Goal: Task Accomplishment & Management: Manage account settings

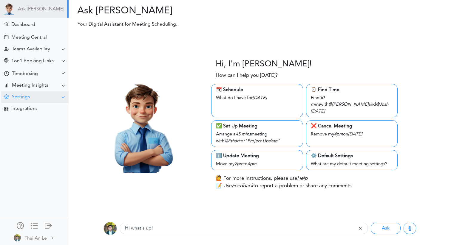
click at [41, 95] on div "Settings" at bounding box center [34, 97] width 67 height 12
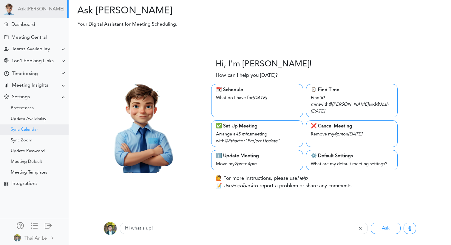
click at [35, 131] on div "Sync Calendar" at bounding box center [24, 129] width 27 height 3
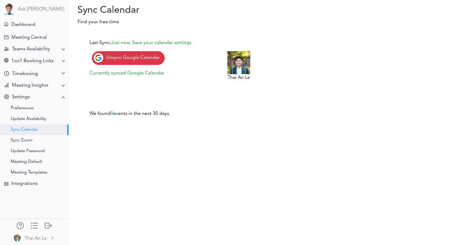
click at [143, 58] on span "Unsync Google Calendar" at bounding box center [133, 57] width 54 height 5
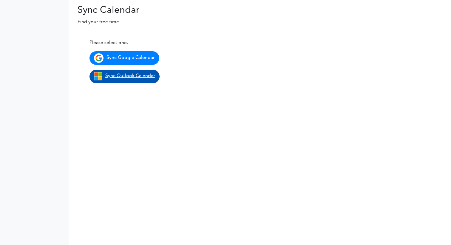
click at [126, 75] on span "Sync Outlook Calendar" at bounding box center [130, 76] width 50 height 5
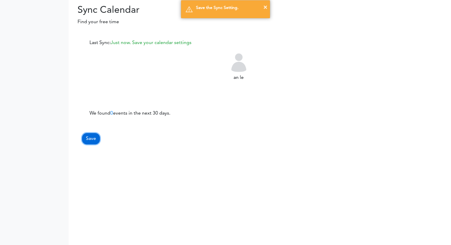
click at [96, 136] on button "Save" at bounding box center [91, 138] width 18 height 11
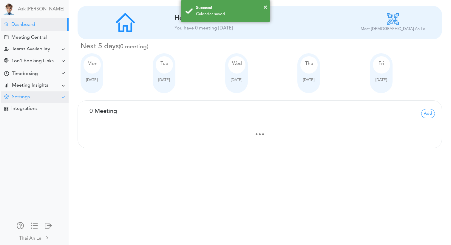
click at [39, 101] on div "Settings" at bounding box center [34, 97] width 67 height 12
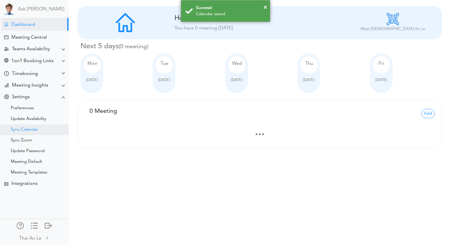
click at [37, 130] on div "Sync Calendar" at bounding box center [24, 129] width 27 height 3
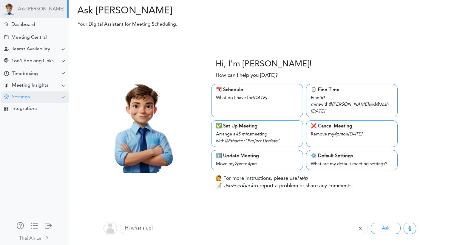
click at [46, 99] on div "Settings" at bounding box center [34, 97] width 67 height 12
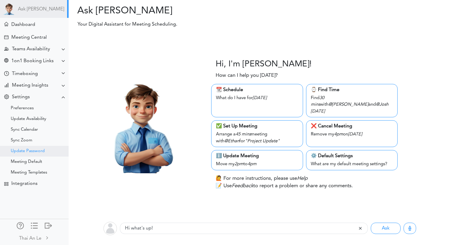
click at [45, 148] on div "Update Password" at bounding box center [34, 151] width 69 height 11
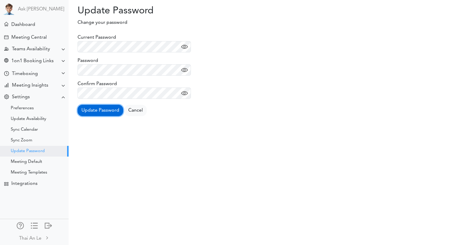
click at [86, 110] on button "Update Password" at bounding box center [100, 110] width 46 height 11
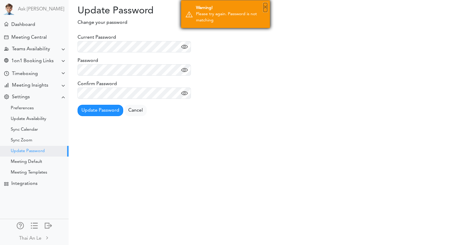
click at [266, 5] on button "×" at bounding box center [265, 7] width 4 height 9
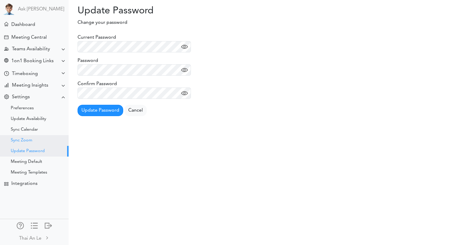
click at [29, 138] on div "Sync Zoom" at bounding box center [34, 140] width 69 height 11
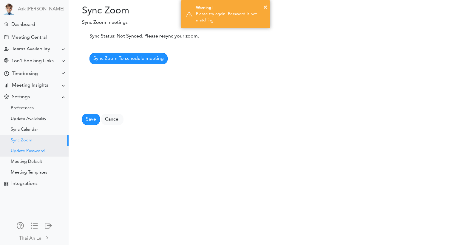
click at [31, 148] on div "Update Password" at bounding box center [34, 151] width 69 height 11
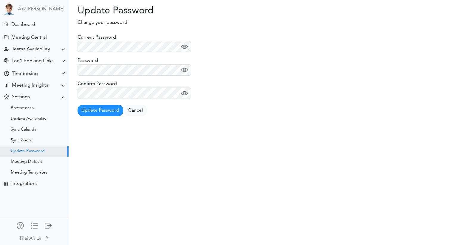
click at [187, 44] on img at bounding box center [184, 47] width 7 height 7
click at [99, 109] on button "Update Password" at bounding box center [100, 110] width 46 height 11
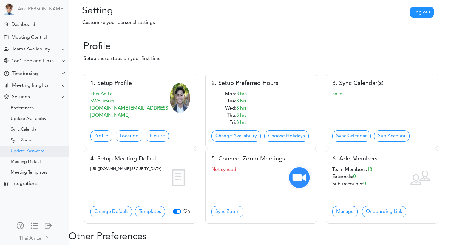
click at [39, 151] on div "Update Password" at bounding box center [28, 151] width 34 height 3
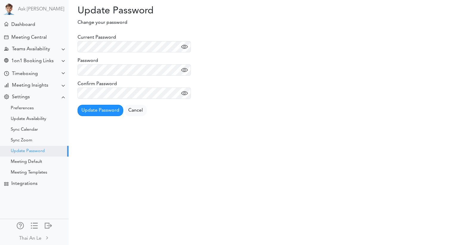
click at [184, 44] on img at bounding box center [184, 47] width 7 height 7
click at [82, 87] on label "Confirm Password" at bounding box center [96, 83] width 39 height 7
click at [83, 109] on button "Update Password" at bounding box center [100, 110] width 46 height 11
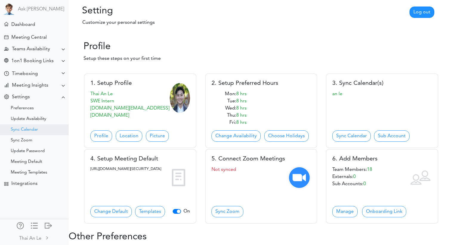
click at [41, 133] on div "Sync Calendar" at bounding box center [34, 130] width 69 height 11
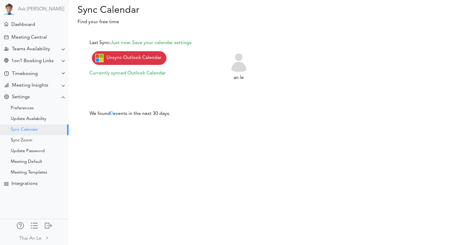
click at [135, 62] on link "Unsync Outlook Calendar" at bounding box center [129, 58] width 75 height 14
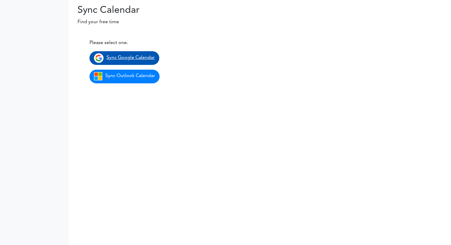
click at [138, 61] on link "Sync Google Calendar" at bounding box center [124, 58] width 70 height 14
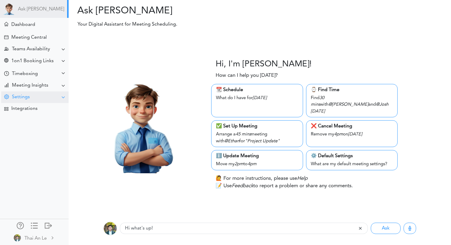
click at [48, 95] on div "Settings" at bounding box center [34, 97] width 67 height 12
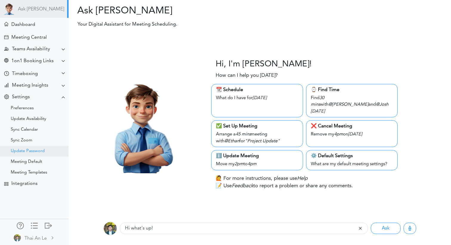
click at [45, 150] on div "Update Password" at bounding box center [34, 151] width 69 height 11
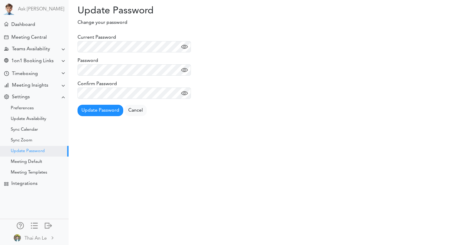
click at [185, 44] on img at bounding box center [184, 47] width 7 height 7
click at [185, 46] on img at bounding box center [184, 47] width 7 height 7
click at [84, 116] on button "Update Password" at bounding box center [100, 110] width 46 height 11
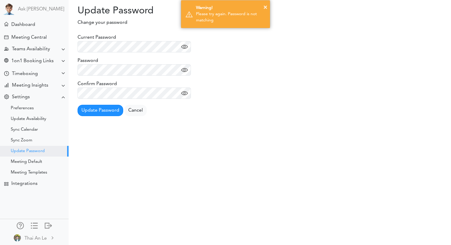
click at [183, 44] on img at bounding box center [184, 47] width 7 height 7
click at [45, 149] on div "Update Password" at bounding box center [34, 151] width 69 height 11
click at [45, 224] on div at bounding box center [48, 225] width 7 height 6
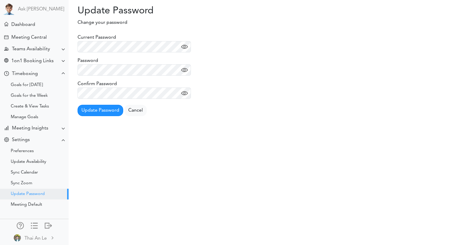
scroll to position [22, 0]
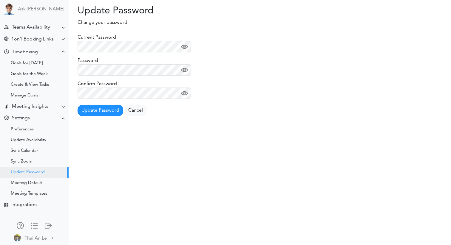
click at [184, 45] on img at bounding box center [184, 47] width 7 height 7
click at [91, 105] on button "Update Password" at bounding box center [100, 110] width 46 height 11
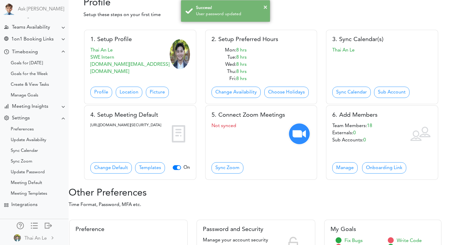
scroll to position [48, 0]
